Goal: Task Accomplishment & Management: Manage account settings

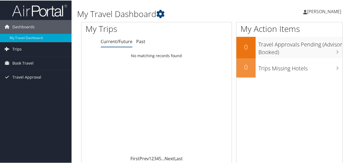
click at [17, 48] on span "Trips" at bounding box center [16, 49] width 9 height 14
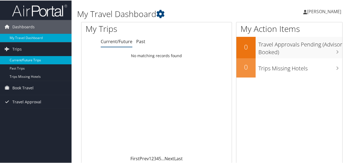
click at [21, 59] on link "Current/Future Trips" at bounding box center [36, 60] width 72 height 8
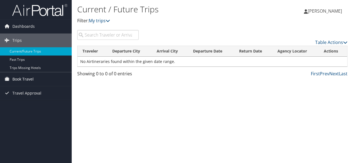
click at [28, 77] on span "Book Travel" at bounding box center [22, 79] width 21 height 14
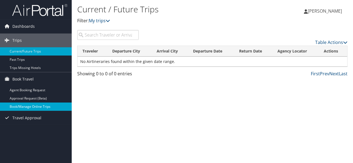
click at [22, 108] on link "Book/Manage Online Trips" at bounding box center [36, 107] width 72 height 8
